Goal: Transaction & Acquisition: Purchase product/service

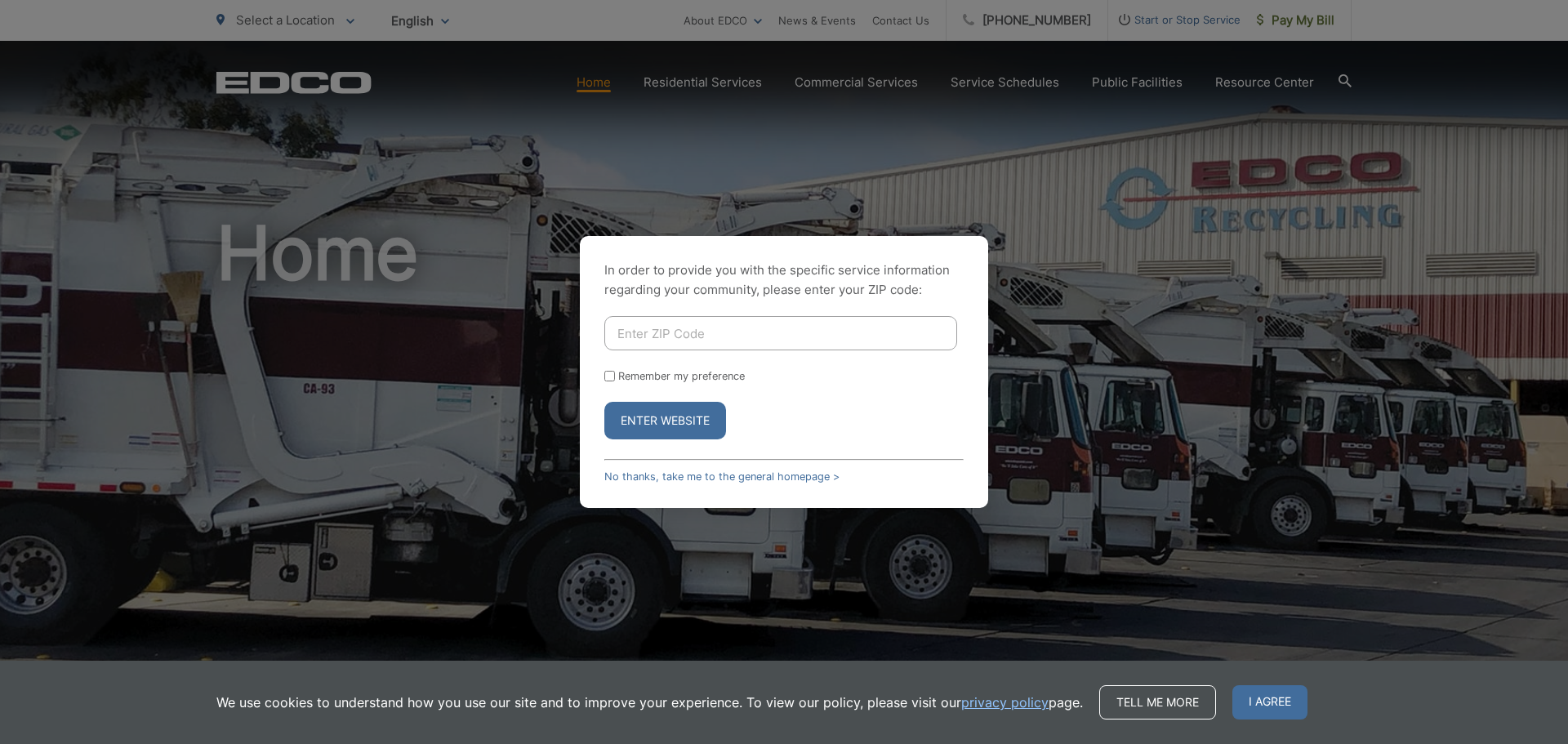
click at [740, 341] on input "Enter ZIP Code" at bounding box center [780, 333] width 353 height 35
type input "92084"
click at [663, 424] on button "Enter Website" at bounding box center [665, 420] width 122 height 38
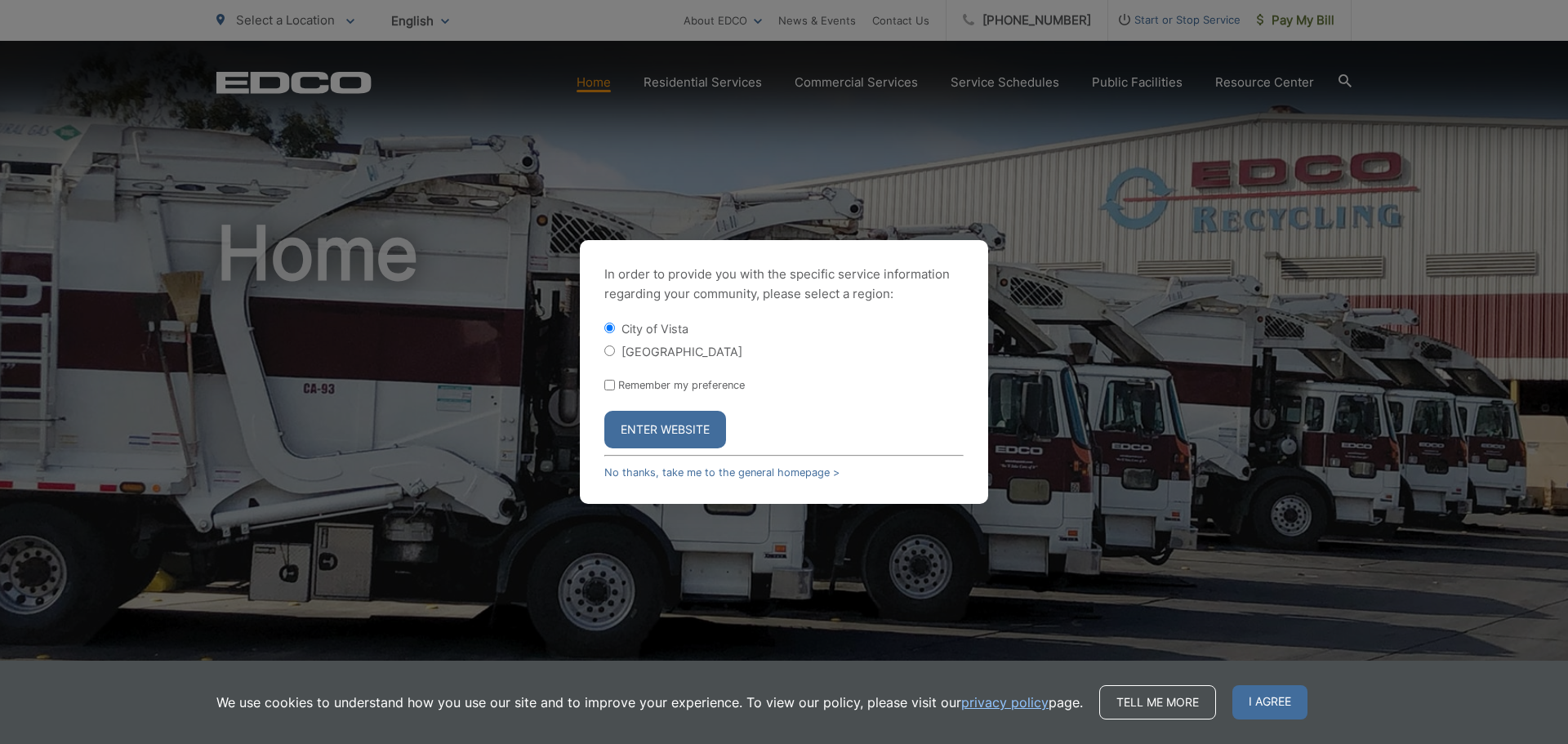
click at [661, 427] on button "Enter Website" at bounding box center [665, 430] width 122 height 38
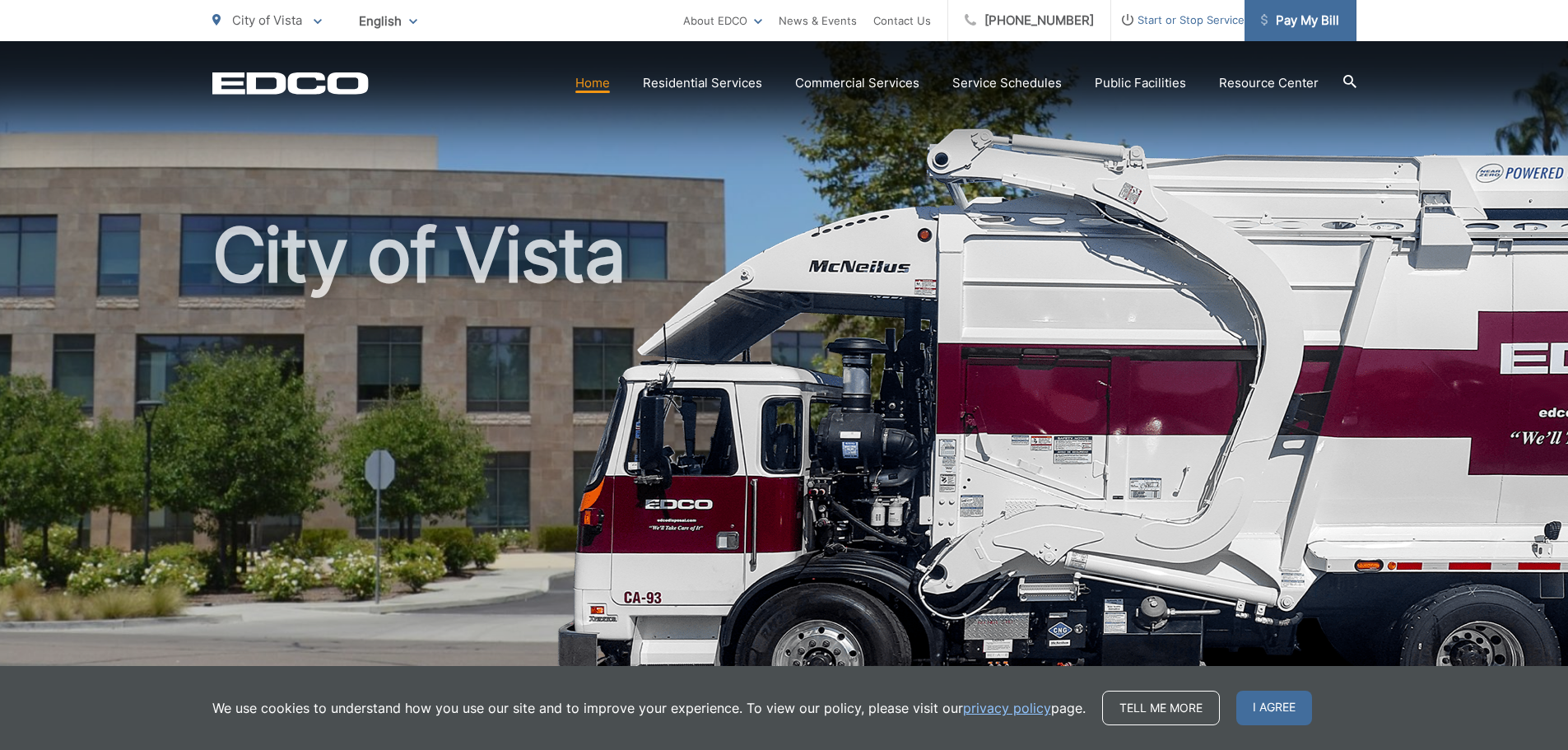
click at [1297, 22] on span "Pay My Bill" at bounding box center [1300, 20] width 78 height 20
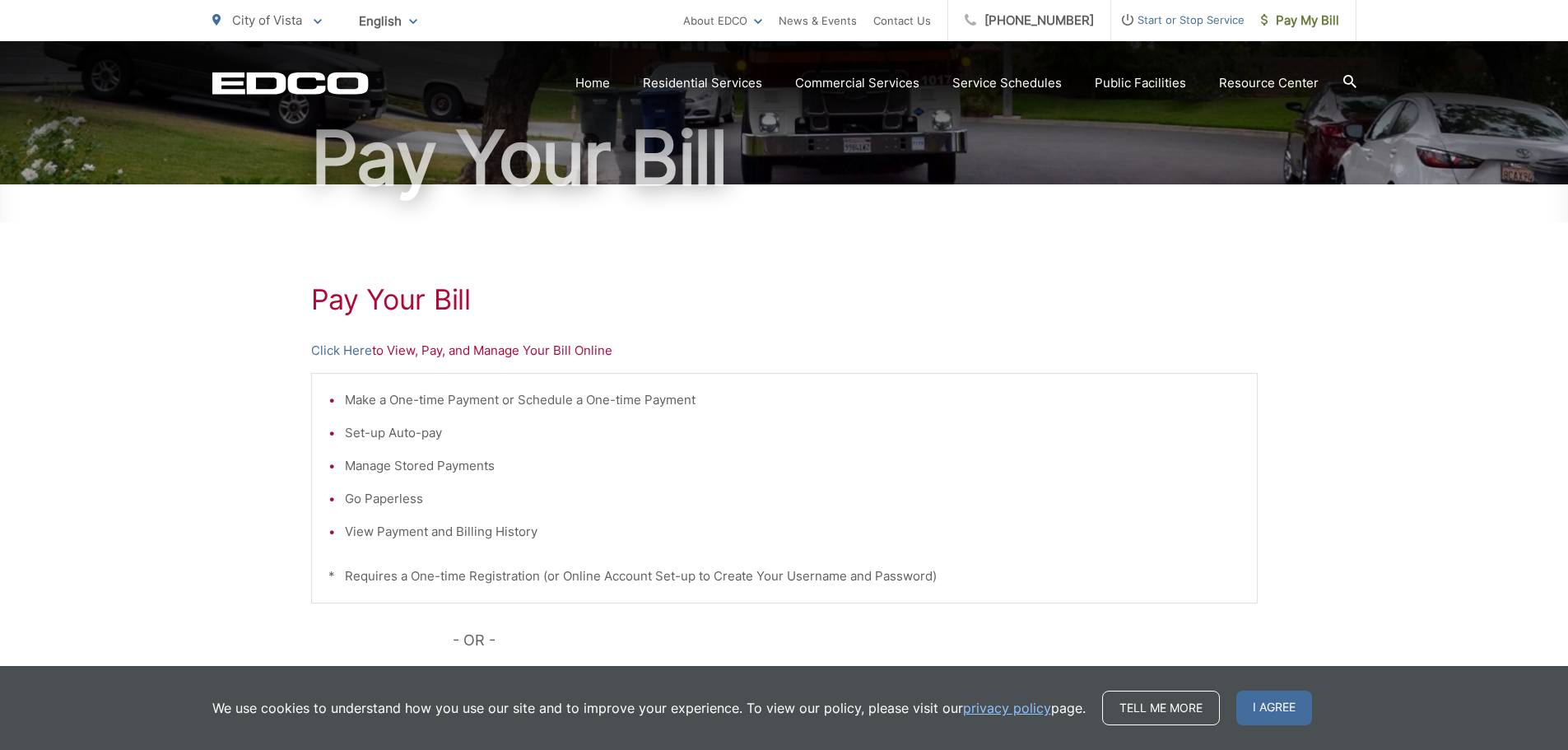
scroll to position [165, 0]
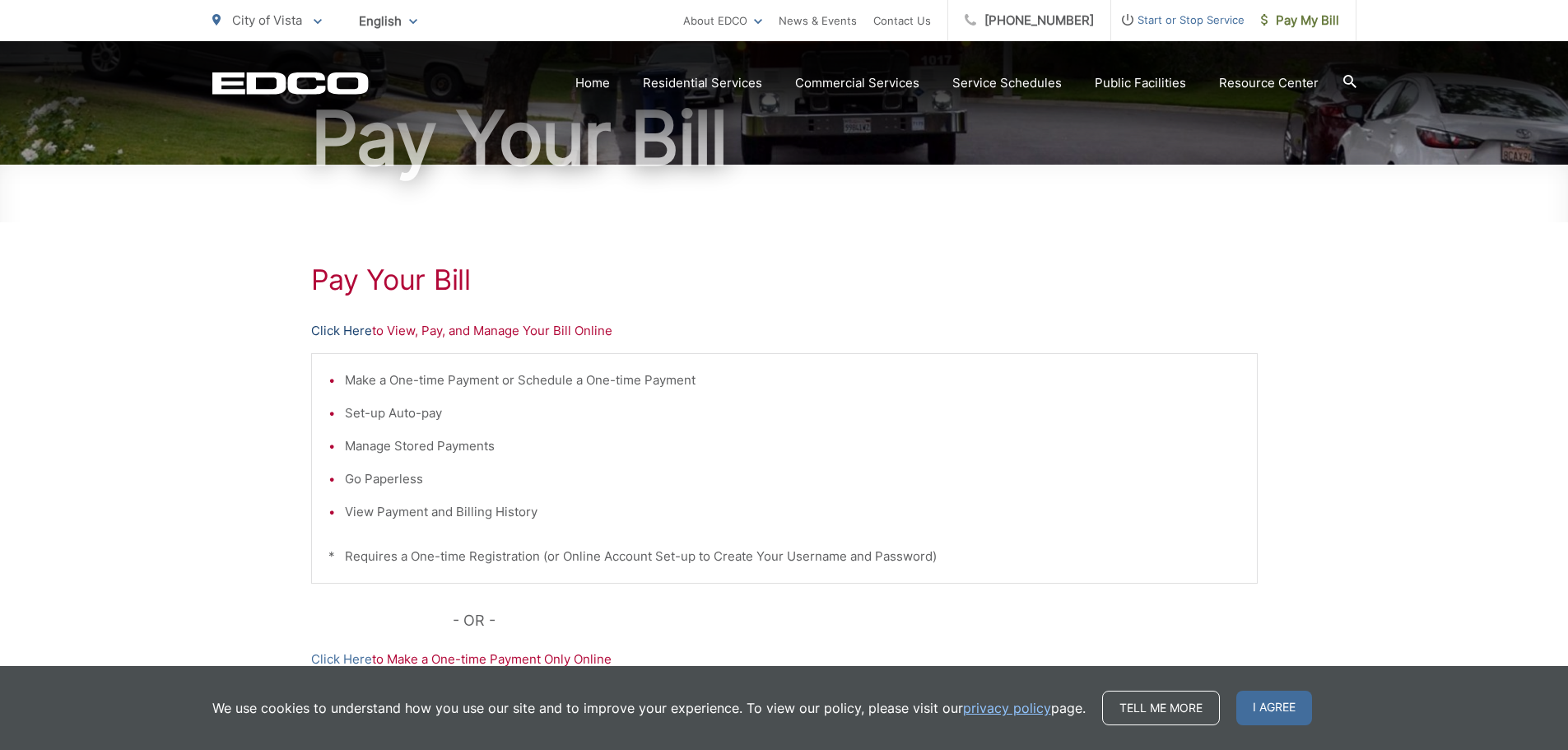
click at [327, 331] on link "Click Here" at bounding box center [341, 331] width 61 height 20
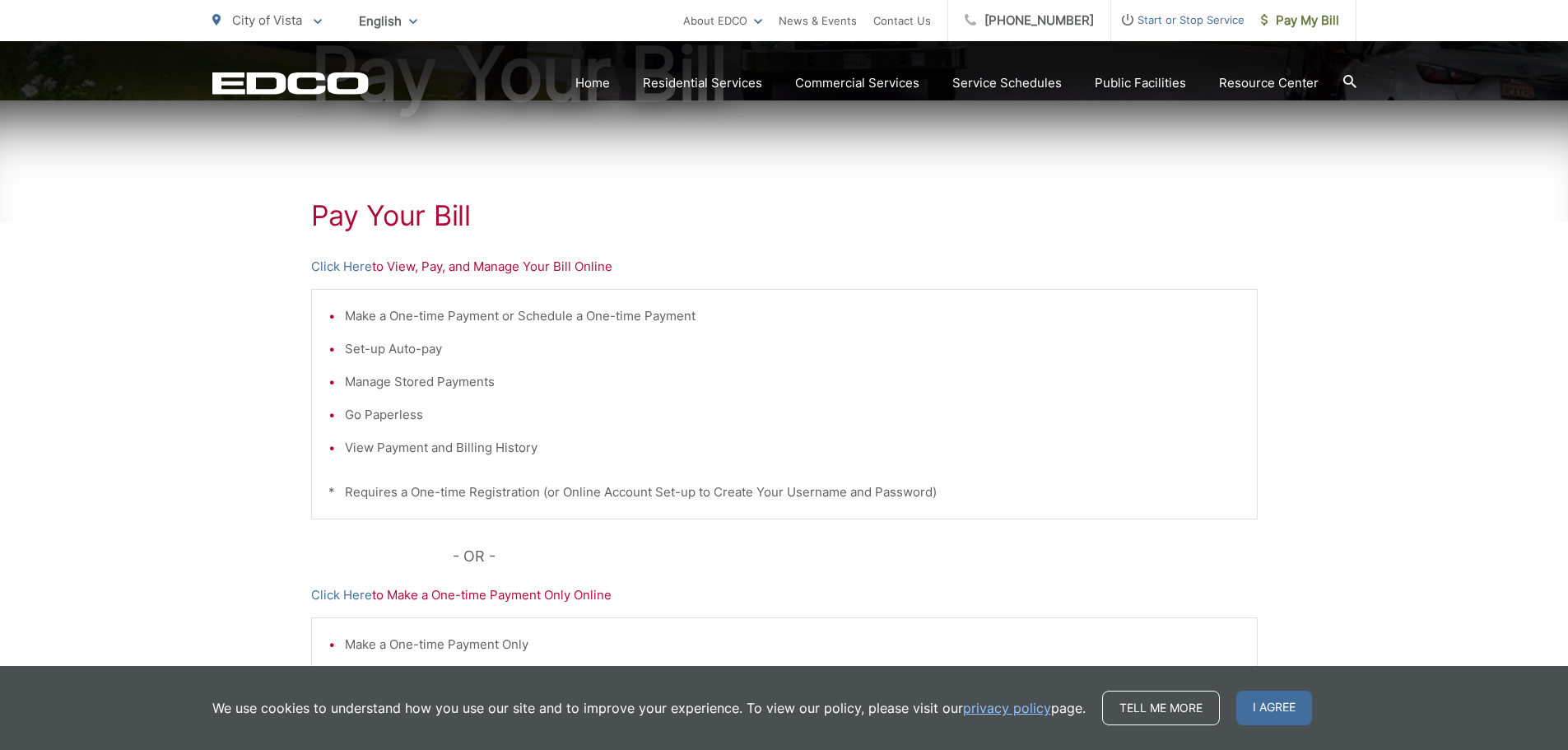
scroll to position [329, 0]
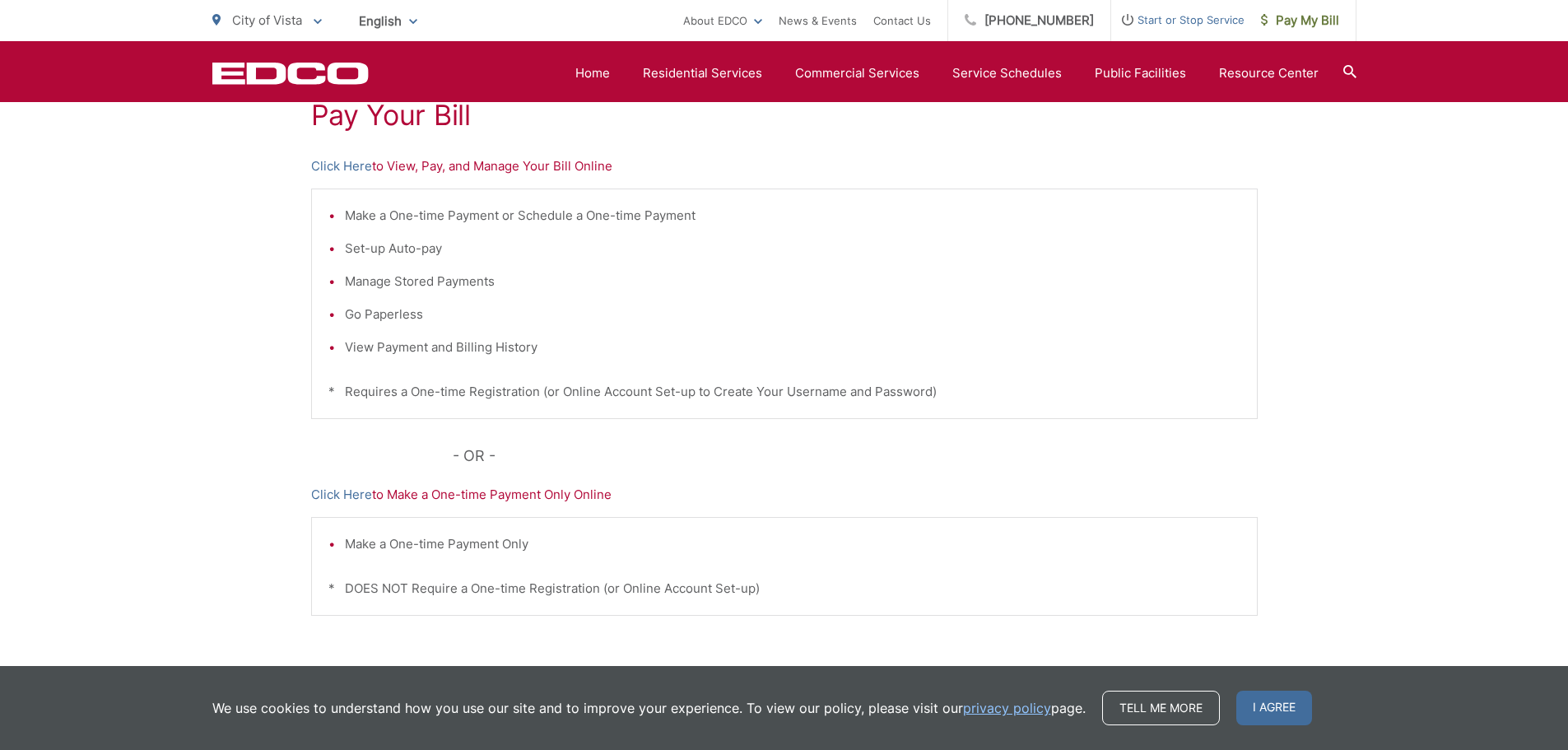
click at [466, 495] on p "Click Here to Make a One-time Payment Only Online" at bounding box center [784, 495] width 947 height 20
click at [359, 494] on link "Click Here" at bounding box center [341, 495] width 61 height 20
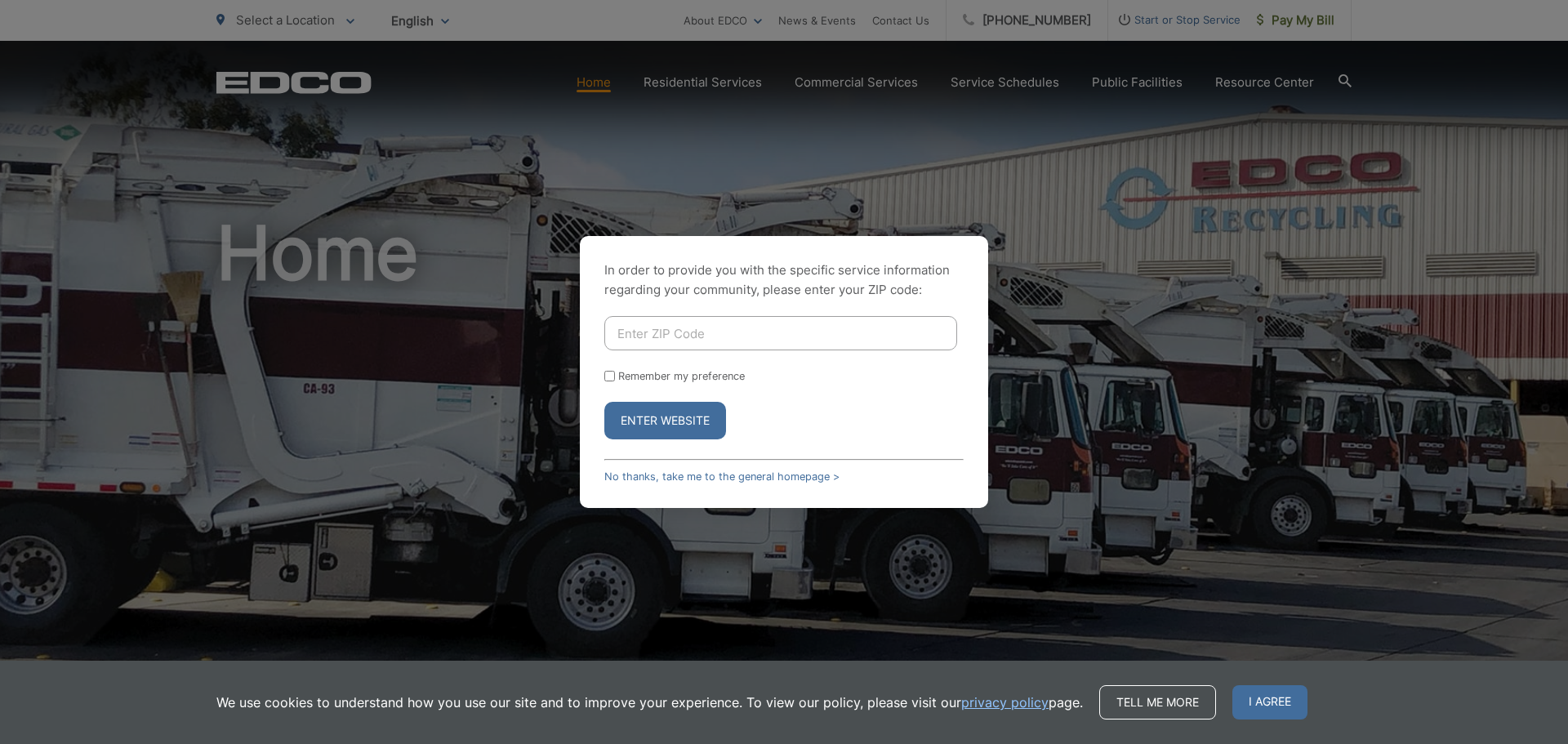
drag, startPoint x: 1410, startPoint y: 0, endPoint x: 1496, endPoint y: 91, distance: 125.2
click at [1499, 93] on div "In order to provide you with the specific service information regarding your co…" at bounding box center [784, 372] width 1568 height 744
